Goal: Go to known website: Access a specific website the user already knows

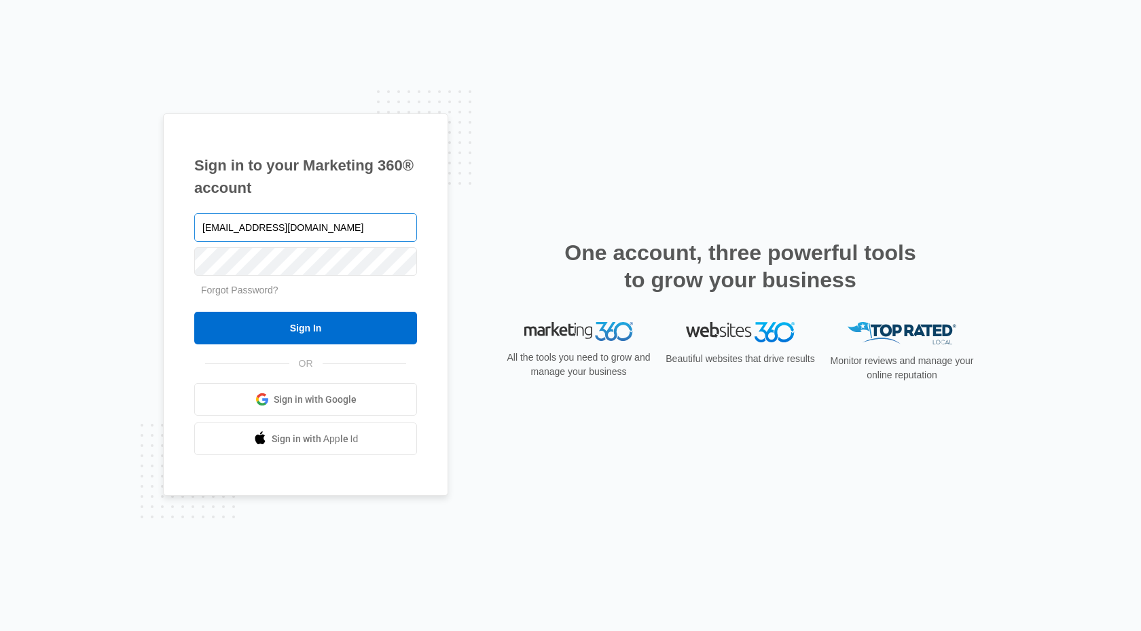
type input "aulaf@hotmail.com"
click at [194, 312] on input "Sign In" at bounding box center [305, 328] width 223 height 33
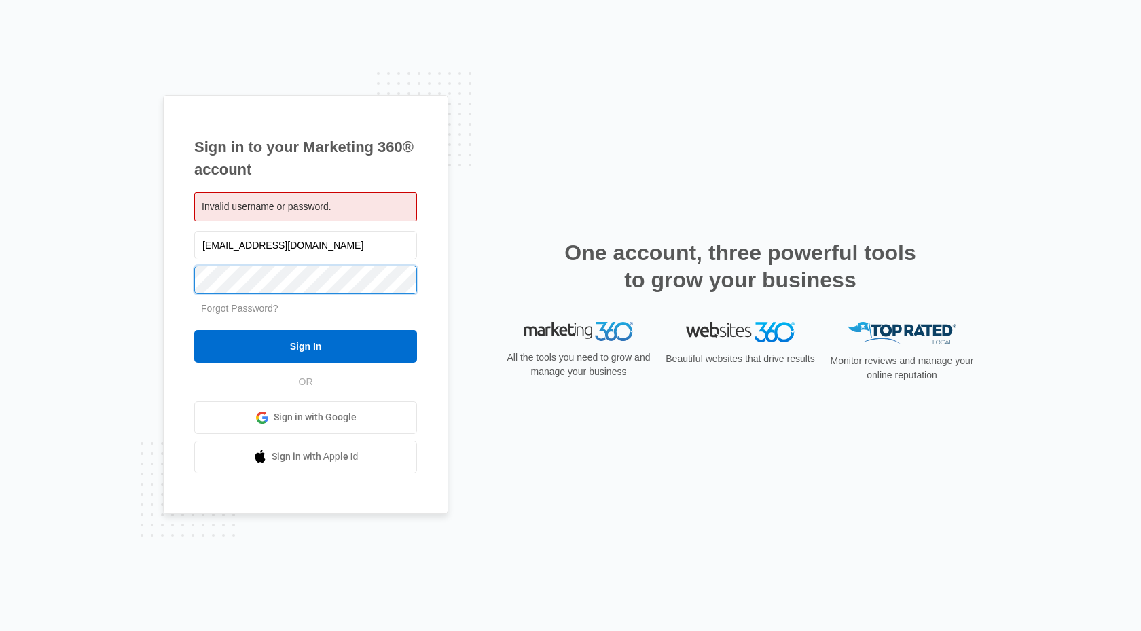
click at [194, 330] on input "Sign In" at bounding box center [305, 346] width 223 height 33
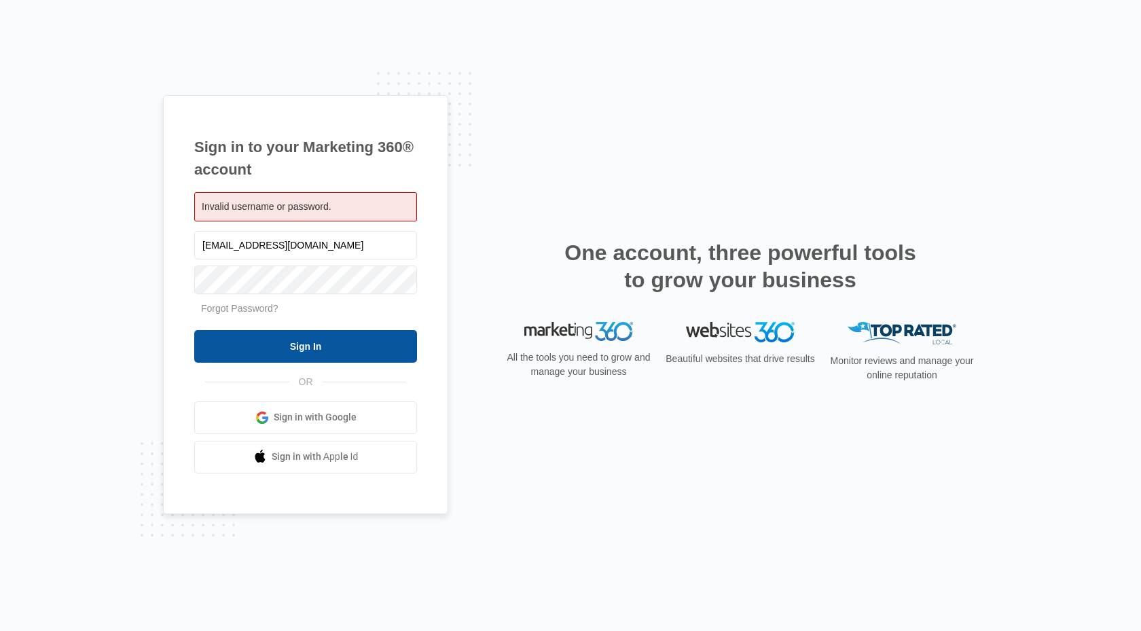
click at [355, 344] on input "Sign In" at bounding box center [305, 346] width 223 height 33
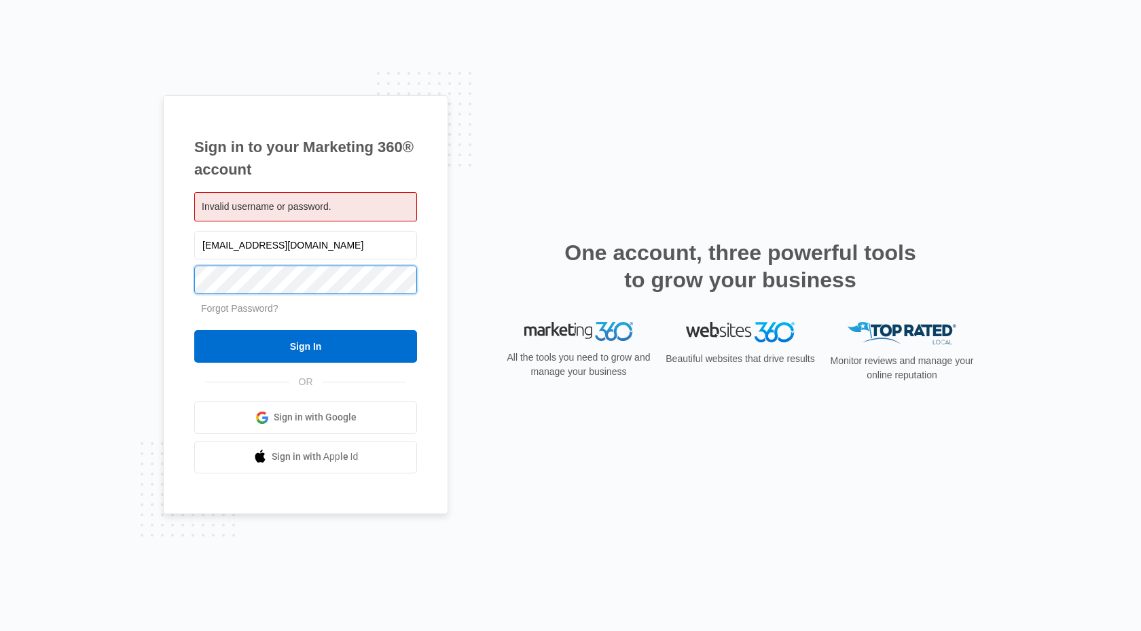
click at [194, 330] on input "Sign In" at bounding box center [305, 346] width 223 height 33
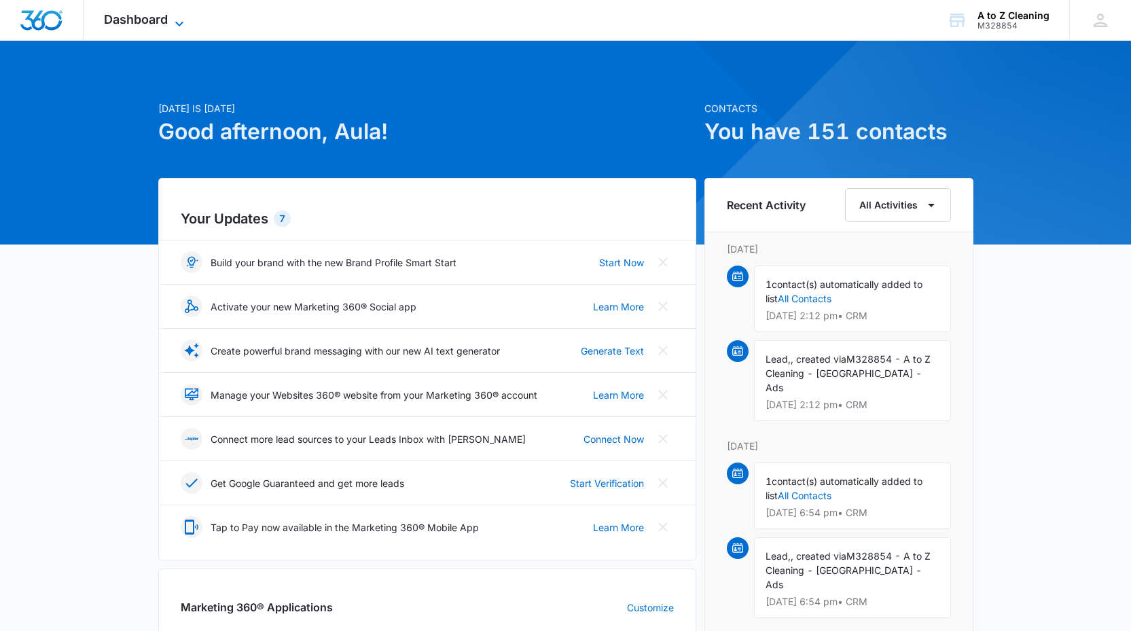
click at [183, 13] on div "Dashboard Apps Reputation Websites Forms CRM Email Social POS Content Ads Intel…" at bounding box center [146, 20] width 124 height 40
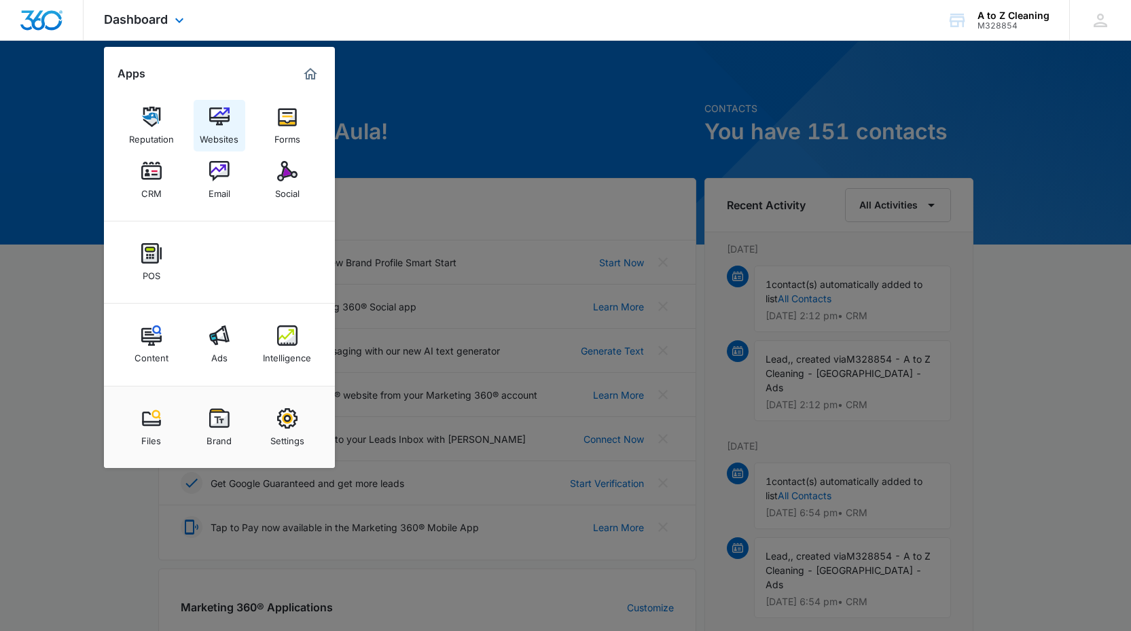
click at [230, 116] on link "Websites" at bounding box center [220, 126] width 52 height 52
